Goal: Transaction & Acquisition: Purchase product/service

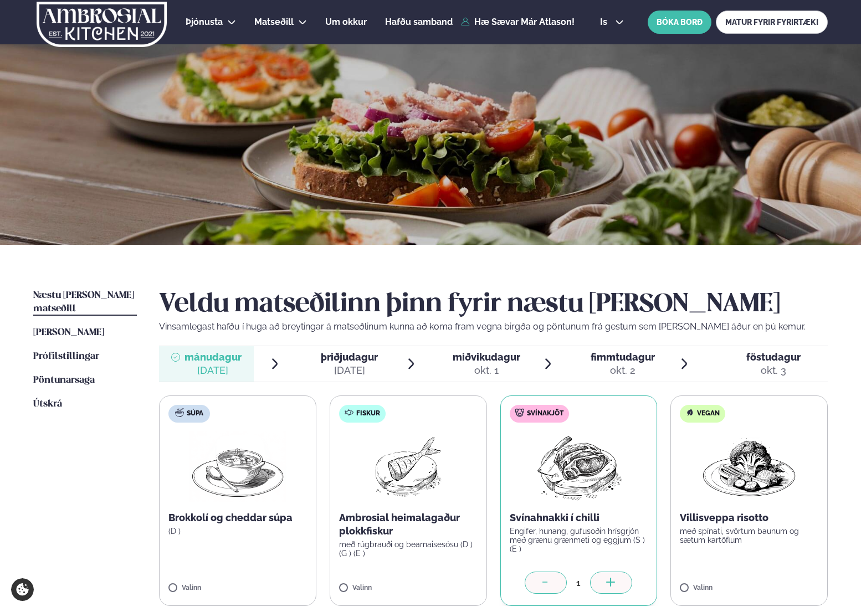
scroll to position [97, 0]
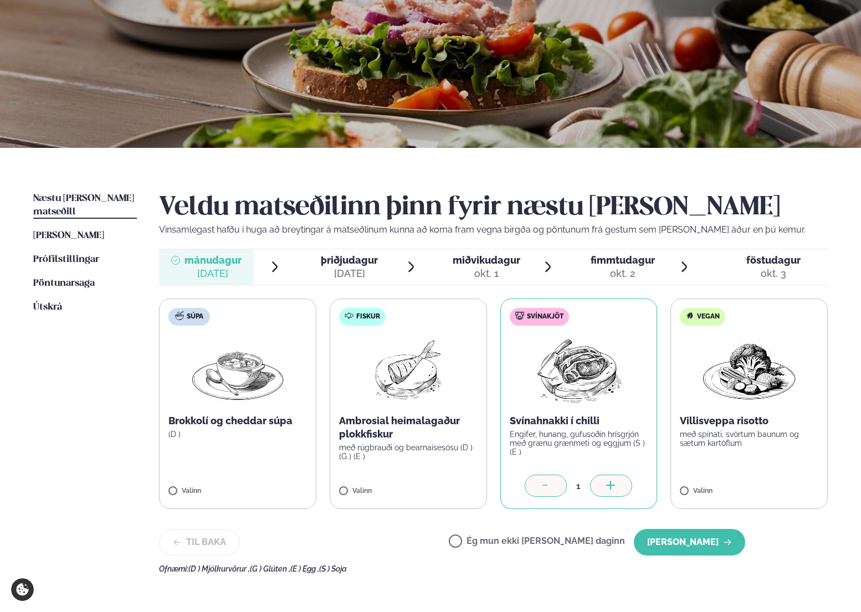
click at [681, 523] on div "Veldu matseðilinn þinn fyrir næstu [PERSON_NAME] Vinsamlegast hafðu í huga að b…" at bounding box center [493, 382] width 668 height 381
click at [681, 535] on button "[PERSON_NAME]" at bounding box center [689, 542] width 111 height 27
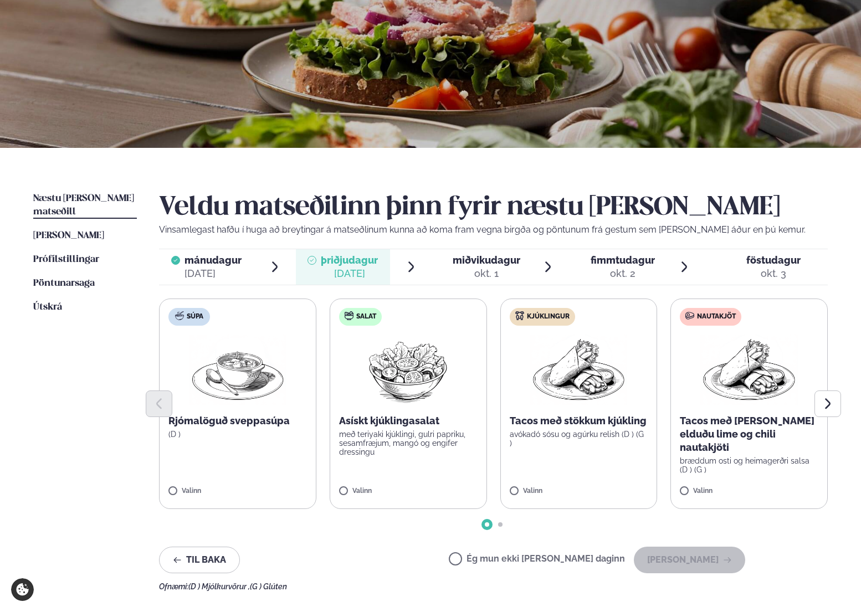
click at [574, 373] on img at bounding box center [578, 370] width 97 height 71
click at [698, 555] on button "[PERSON_NAME]" at bounding box center [689, 560] width 111 height 27
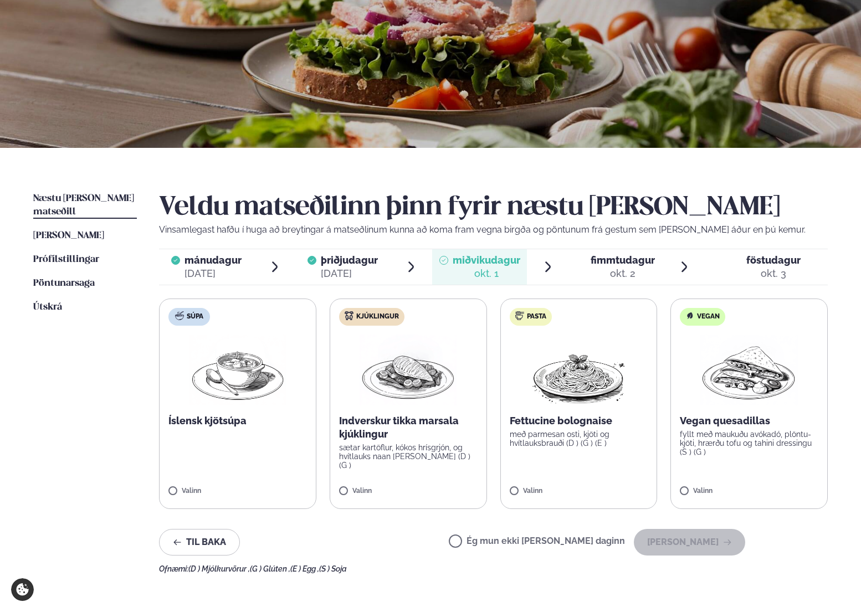
click at [423, 364] on img at bounding box center [407, 370] width 97 height 71
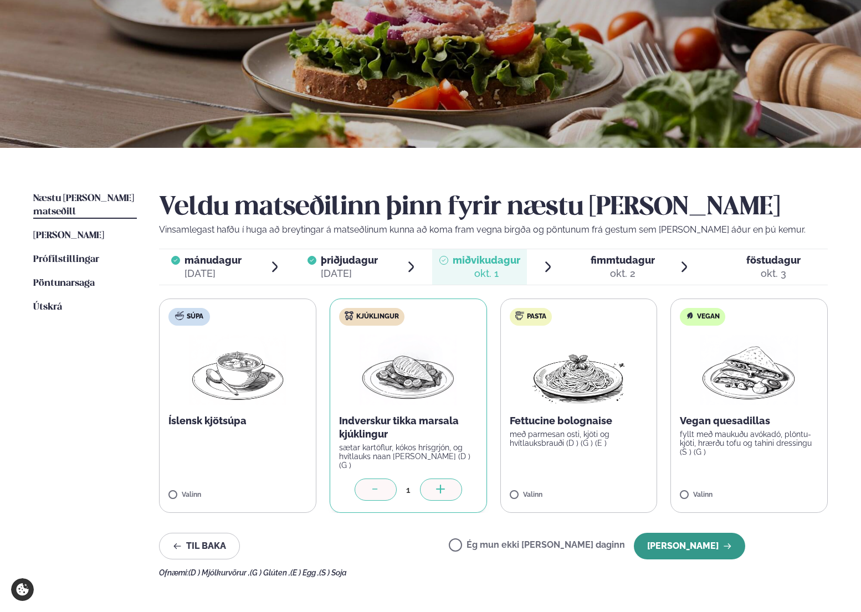
click at [706, 541] on button "[PERSON_NAME]" at bounding box center [689, 546] width 111 height 27
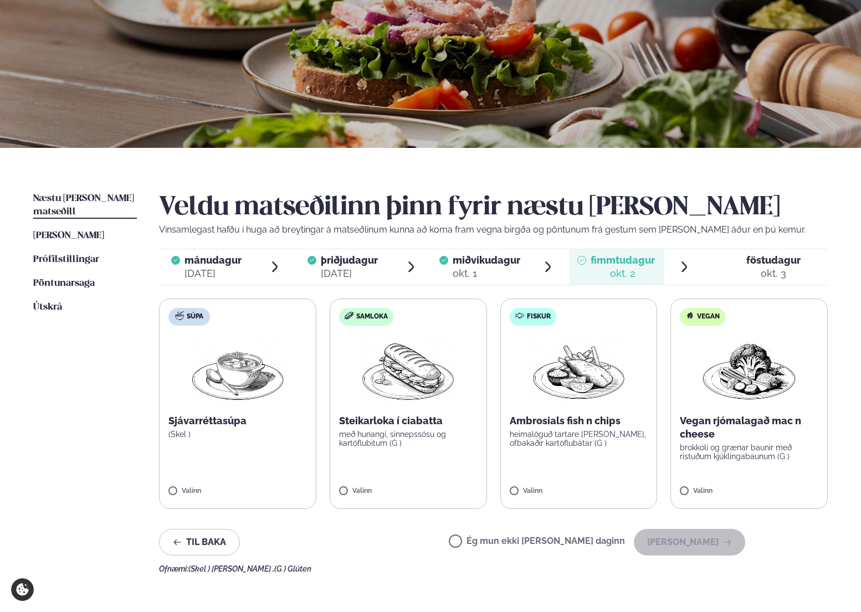
click at [398, 373] on img at bounding box center [407, 370] width 97 height 71
click at [681, 538] on button "[PERSON_NAME]" at bounding box center [689, 542] width 111 height 27
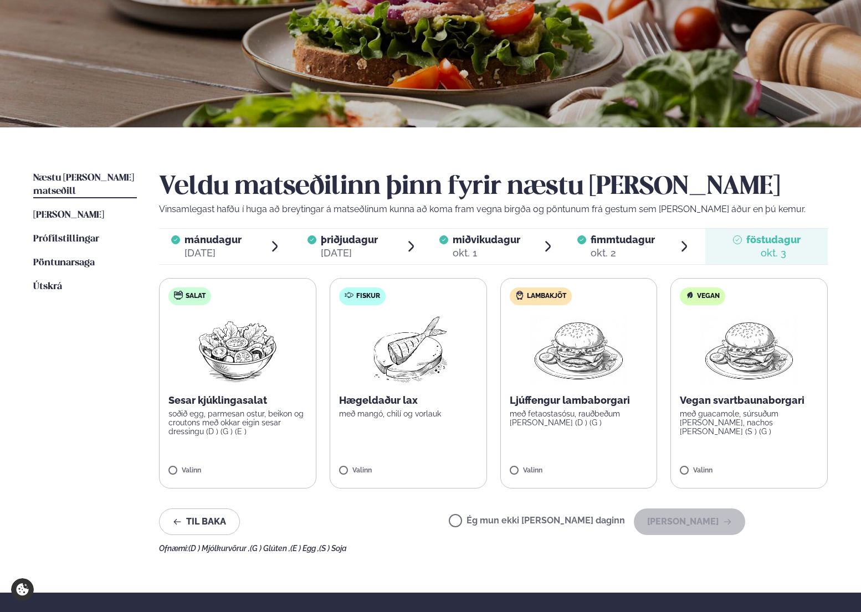
scroll to position [71, 0]
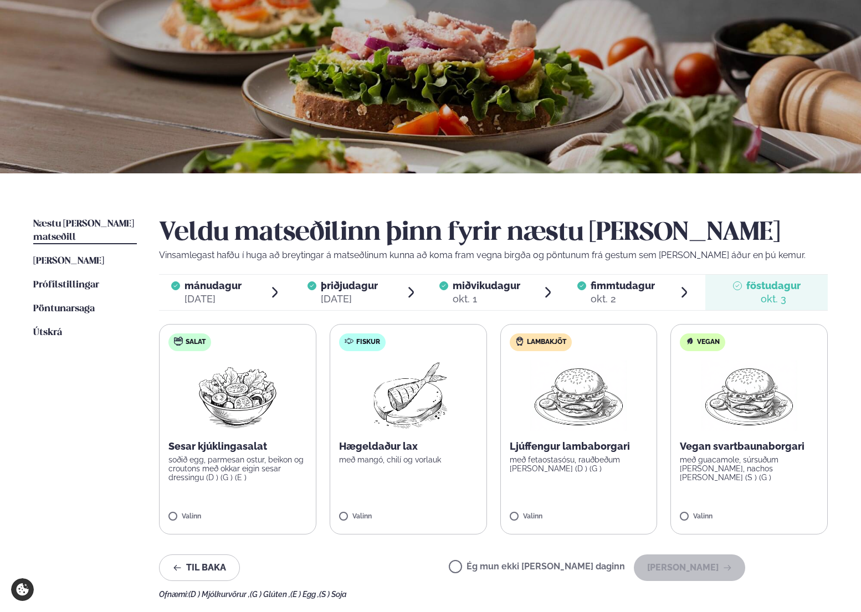
click at [80, 225] on span "Næstu [PERSON_NAME] matseðill" at bounding box center [83, 230] width 101 height 23
click at [73, 304] on span "Pöntunarsaga" at bounding box center [63, 308] width 61 height 9
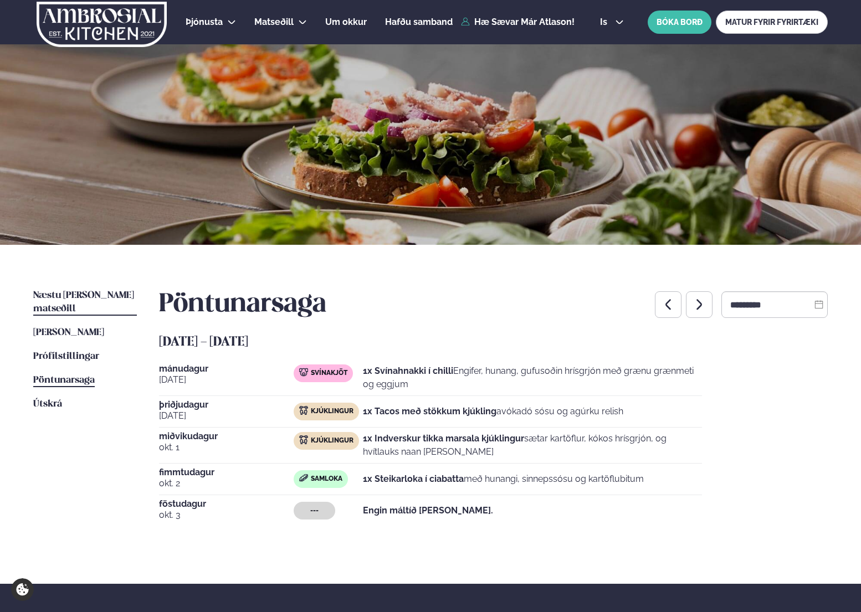
click at [111, 299] on span "Næstu [PERSON_NAME] matseðill" at bounding box center [83, 302] width 101 height 23
